Goal: Task Accomplishment & Management: Complete application form

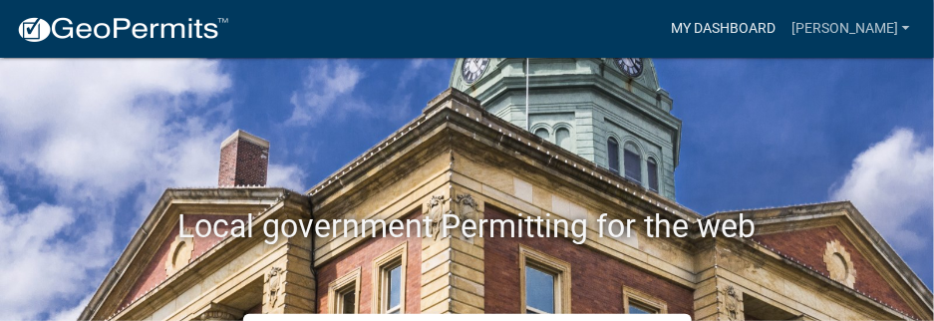
click at [718, 25] on link "My Dashboard" at bounding box center [723, 29] width 121 height 38
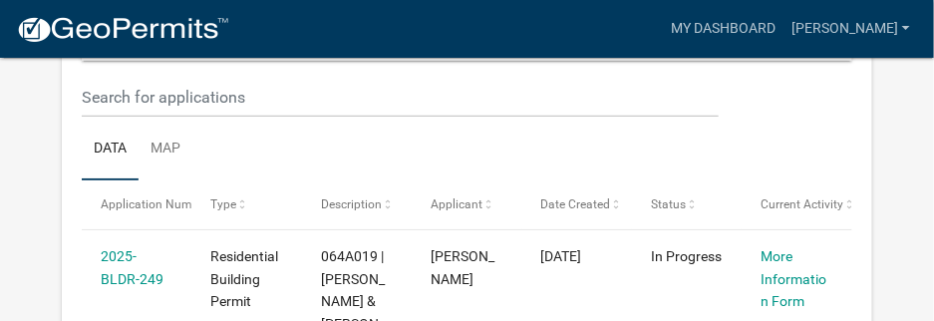
scroll to position [414, 0]
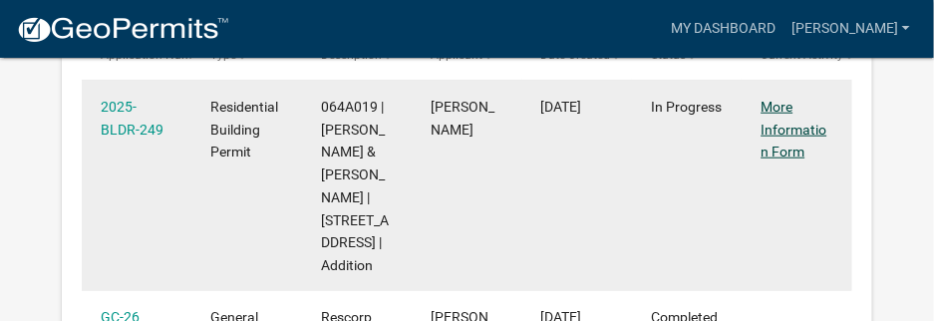
click at [786, 132] on link "More Information Form" at bounding box center [794, 130] width 66 height 62
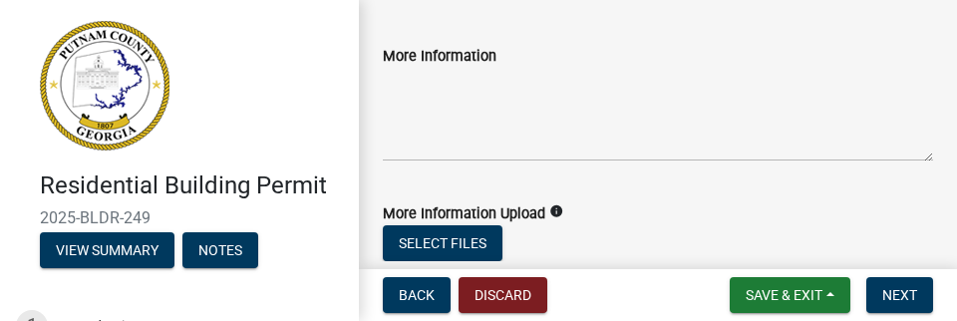
scroll to position [448, 0]
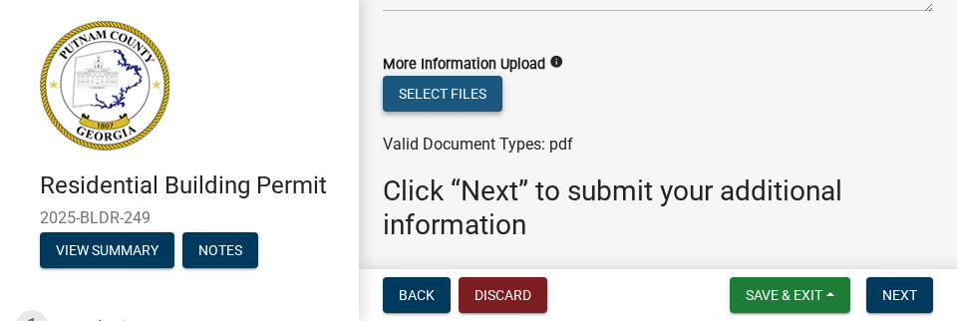
click at [462, 80] on button "Select files" at bounding box center [443, 94] width 120 height 36
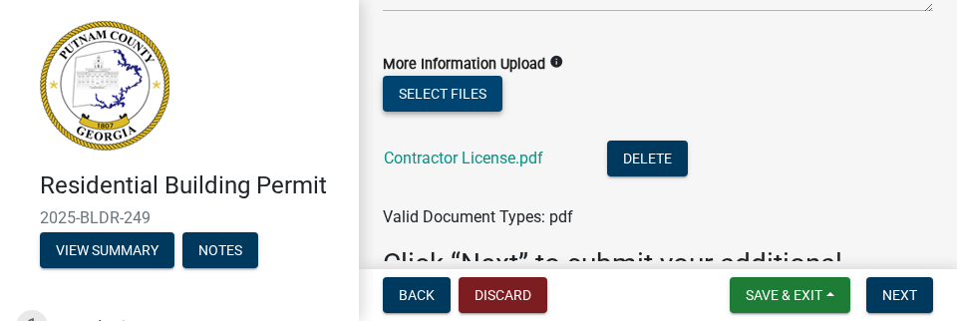
scroll to position [594, 0]
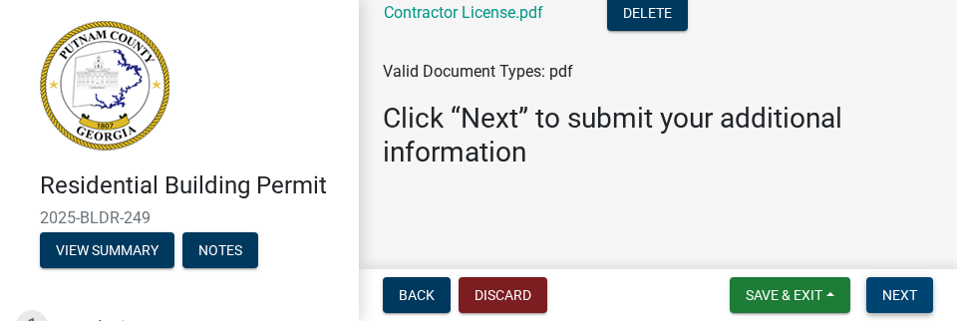
click at [904, 289] on span "Next" at bounding box center [899, 295] width 35 height 16
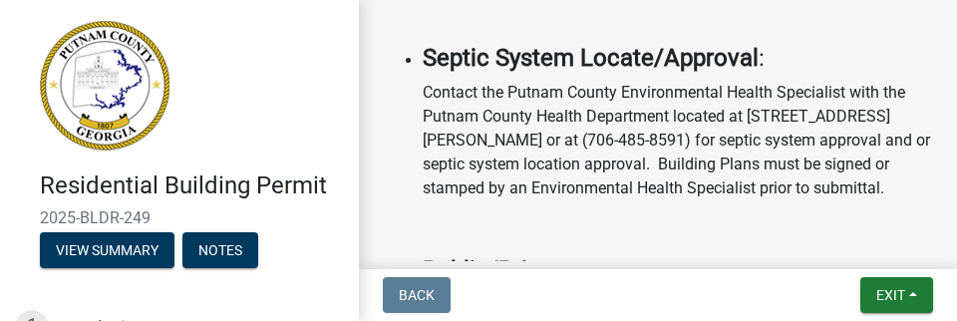
scroll to position [1196, 0]
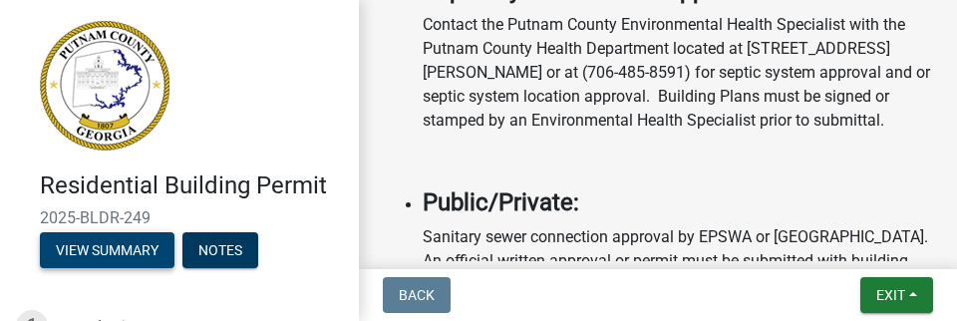
click at [100, 268] on button "View Summary" at bounding box center [107, 250] width 135 height 36
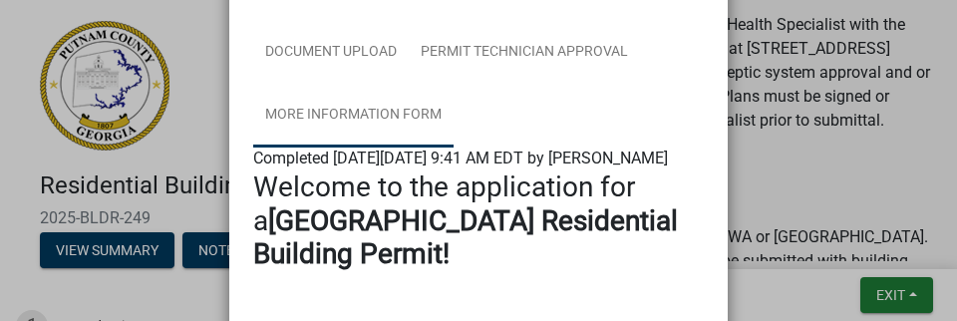
scroll to position [149, 0]
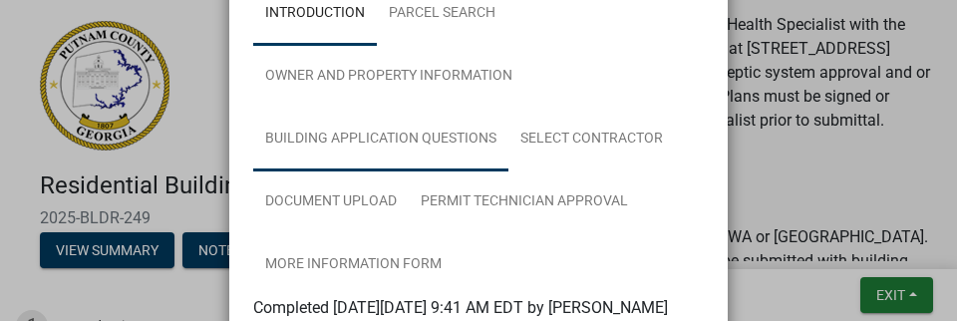
click at [437, 132] on link "Building Application Questions" at bounding box center [380, 140] width 255 height 64
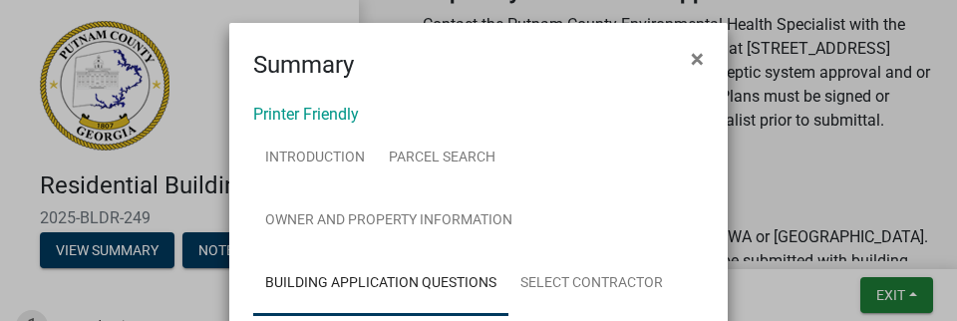
scroll to position [0, 0]
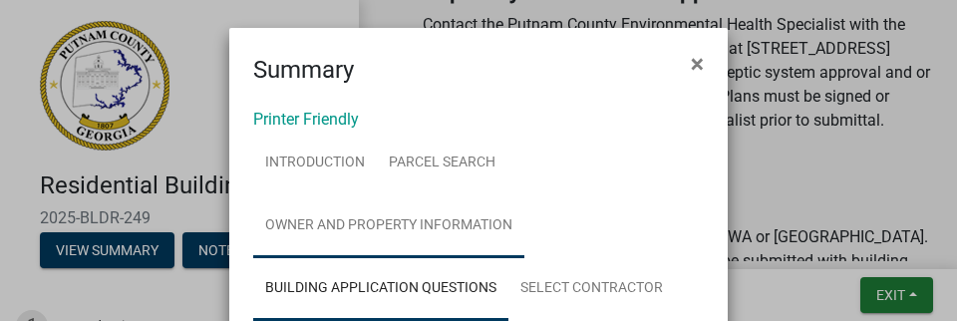
click at [362, 220] on link "Owner and Property Information" at bounding box center [388, 226] width 271 height 64
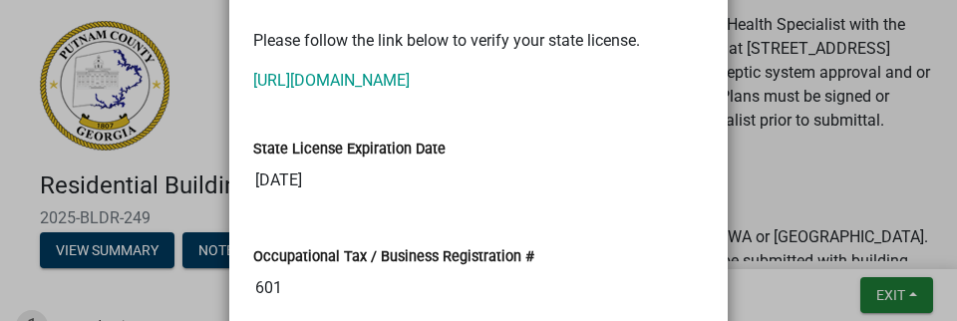
scroll to position [2840, 0]
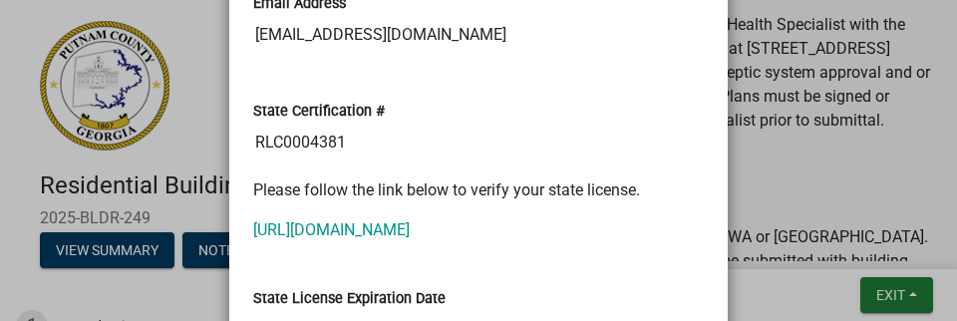
click at [271, 162] on input "RLC0004381" at bounding box center [478, 143] width 450 height 40
click at [277, 162] on input "RLC0004381" at bounding box center [478, 143] width 450 height 40
click at [280, 162] on input "RLC0004381" at bounding box center [478, 143] width 450 height 40
click at [276, 161] on input "RLC0004381" at bounding box center [478, 143] width 450 height 40
click at [280, 162] on input "RLC0004381" at bounding box center [478, 143] width 450 height 40
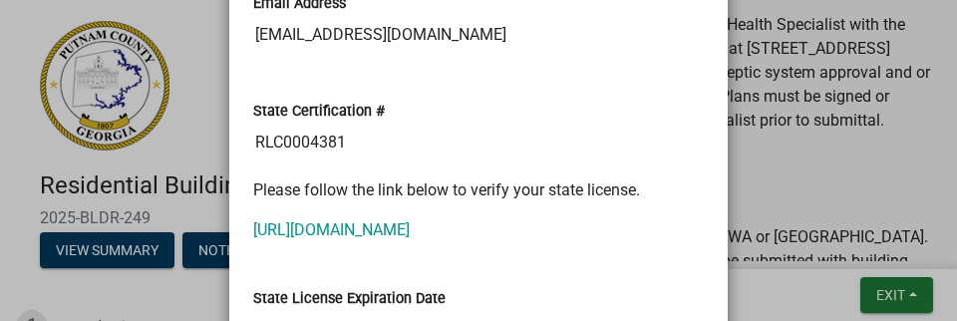
click at [280, 162] on input "RLC0004381" at bounding box center [478, 143] width 450 height 40
drag, startPoint x: 261, startPoint y: 168, endPoint x: 282, endPoint y: 169, distance: 20.9
click at [282, 162] on input "RLC0004381" at bounding box center [478, 143] width 450 height 40
click at [391, 159] on input "RLC0004381" at bounding box center [478, 143] width 450 height 40
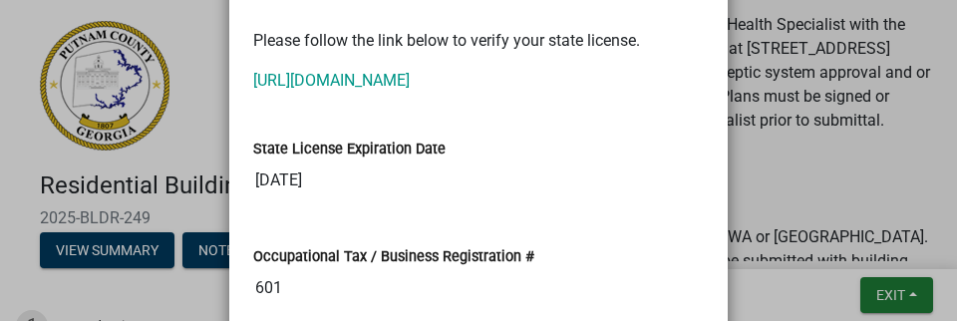
scroll to position [3139, 0]
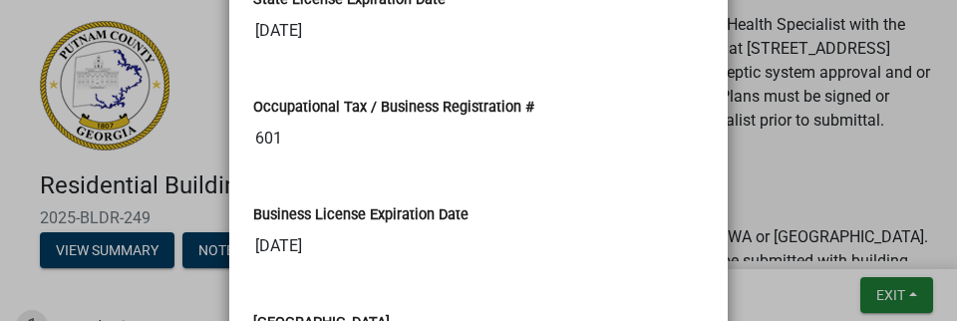
click at [176, 103] on ngb-modal-window "Summary × Printer Friendly Introduction Parcel search Owner and Property Inform…" at bounding box center [478, 160] width 957 height 321
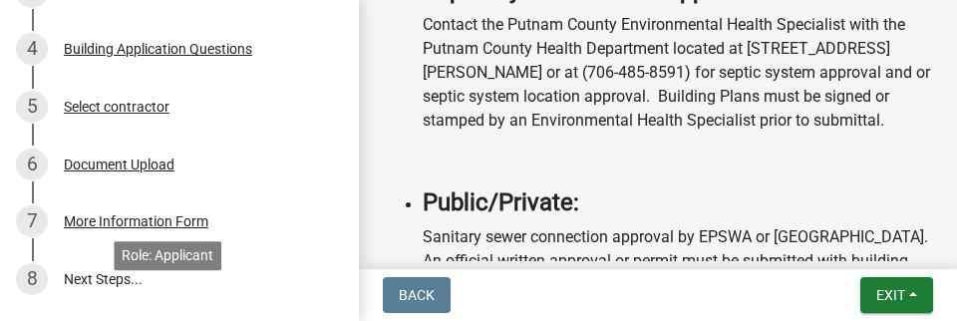
scroll to position [299, 0]
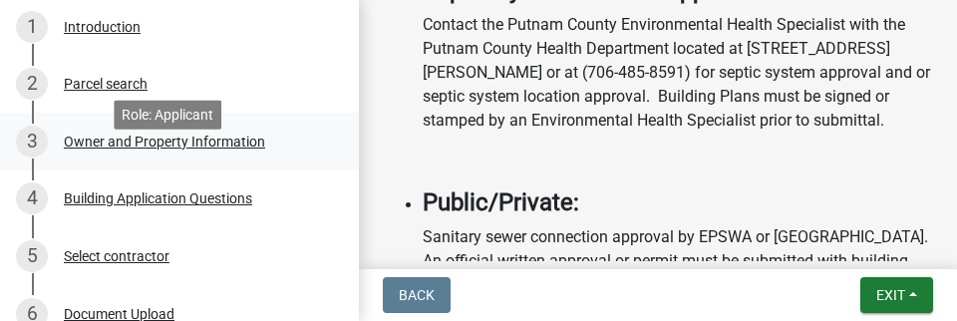
click at [81, 148] on div "Owner and Property Information" at bounding box center [164, 142] width 201 height 14
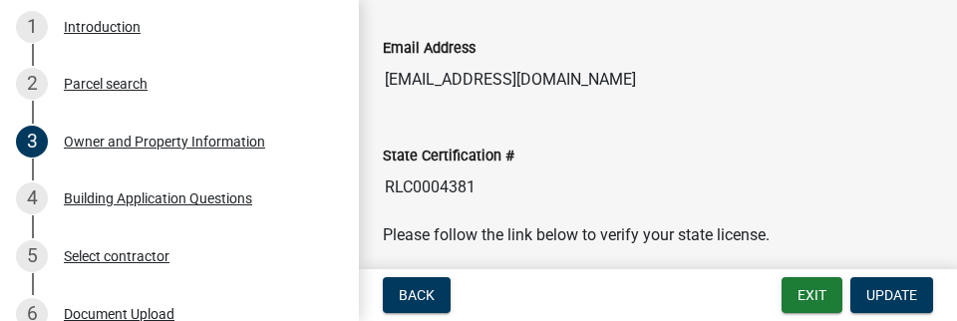
scroll to position [2541, 0]
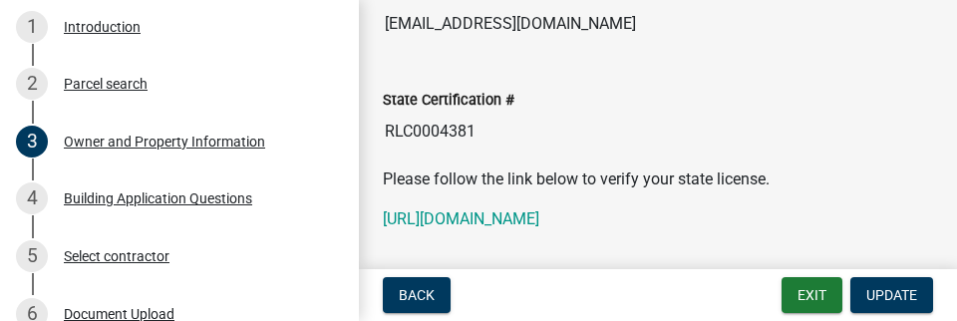
click at [420, 131] on input "RLC0004381" at bounding box center [658, 132] width 550 height 40
click at [420, 133] on input "RLC0004381" at bounding box center [658, 132] width 550 height 40
click at [419, 129] on input "RLC0004381" at bounding box center [658, 132] width 550 height 40
click at [421, 131] on input "RLC0004381" at bounding box center [658, 132] width 550 height 40
click at [448, 196] on div "Please follow the link below to verify your state license. [URL][DOMAIN_NAME]" at bounding box center [658, 199] width 550 height 64
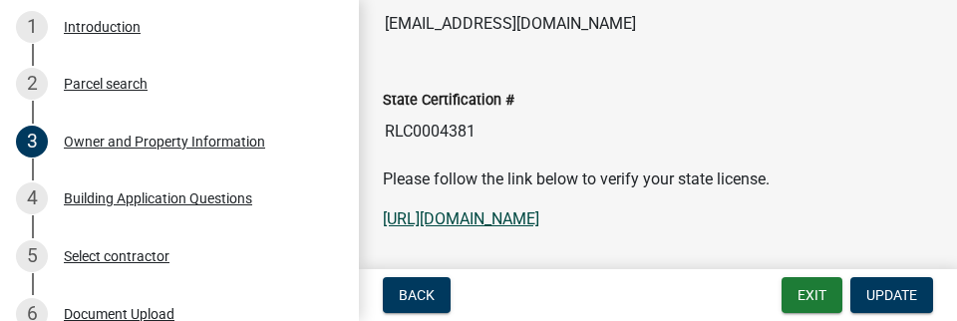
click at [486, 219] on link "[URL][DOMAIN_NAME]" at bounding box center [461, 218] width 156 height 19
drag, startPoint x: 486, startPoint y: 137, endPoint x: 351, endPoint y: 141, distance: 135.6
click at [351, 141] on div "Residential Building Permit 2025-BLDR-249 View Summary Notes 1 Introduction 2 P…" at bounding box center [478, 160] width 957 height 321
click at [398, 134] on input "RLC0004381" at bounding box center [658, 132] width 550 height 40
click at [420, 134] on input "RLC0004381" at bounding box center [658, 132] width 550 height 40
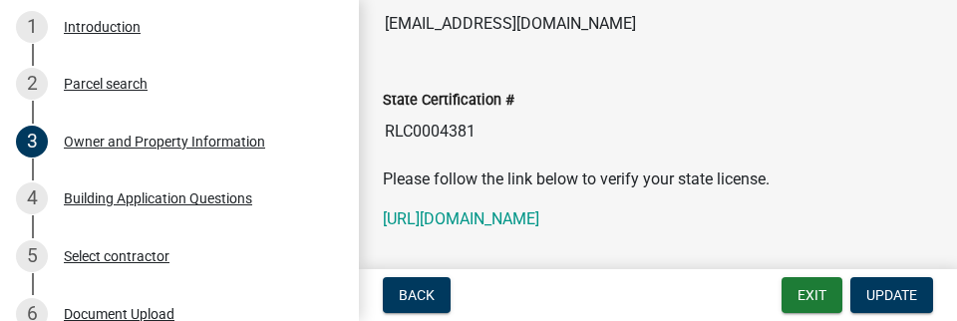
click at [419, 130] on input "RLC0004381" at bounding box center [658, 132] width 550 height 40
click at [417, 133] on input "RLC0004381" at bounding box center [658, 132] width 550 height 40
click at [413, 131] on input "RLC0004381" at bounding box center [658, 132] width 550 height 40
click at [539, 221] on link "[URL][DOMAIN_NAME]" at bounding box center [461, 218] width 156 height 19
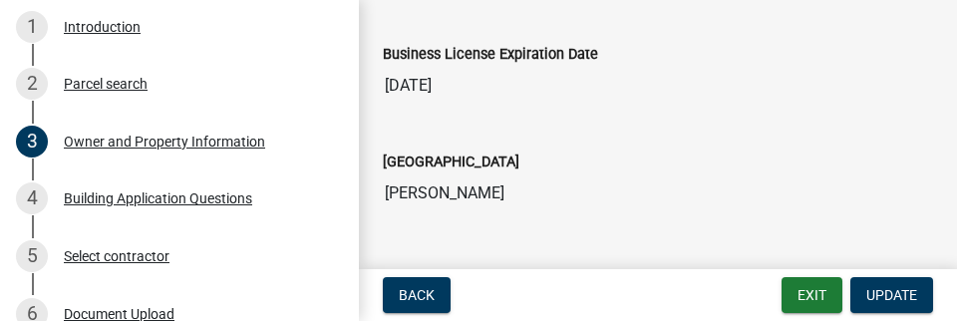
scroll to position [3139, 0]
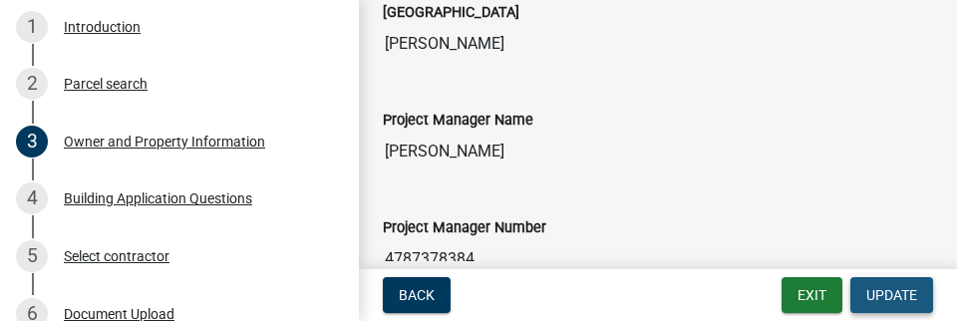
click at [873, 294] on span "Update" at bounding box center [891, 295] width 51 height 16
